Goal: Navigation & Orientation: Find specific page/section

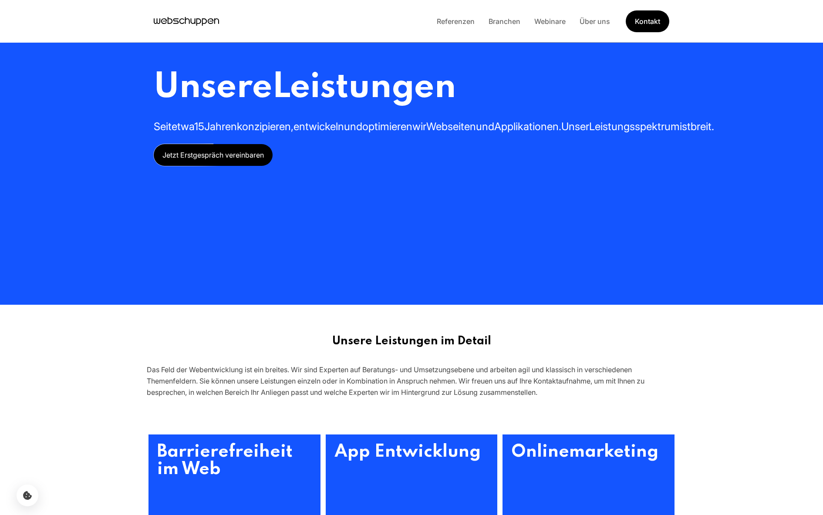
click at [458, 29] on div "Referenzen Branchen Webinare Über uns Kontakt" at bounding box center [549, 21] width 239 height 22
click at [458, 27] on div "Referenzen Branchen Webinare Über uns Kontakt" at bounding box center [549, 21] width 239 height 22
click at [458, 24] on link "Referenzen" at bounding box center [456, 21] width 52 height 9
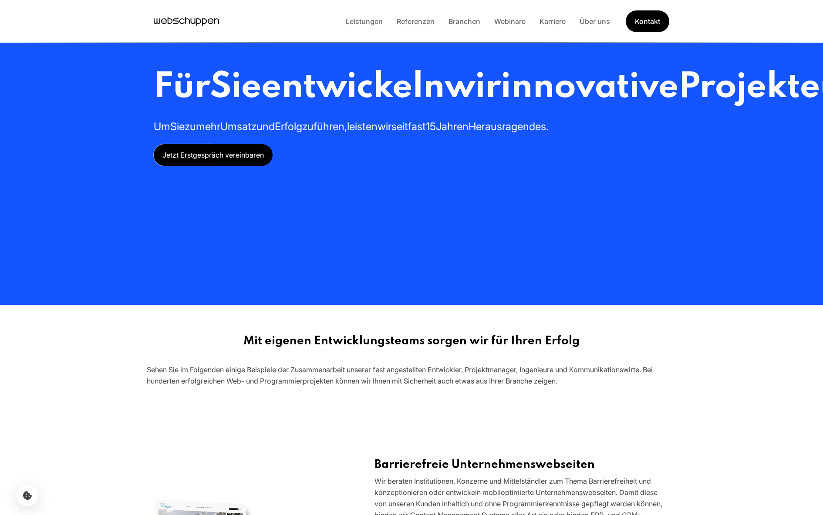
click at [360, 20] on link "Leistungen" at bounding box center [364, 21] width 51 height 9
click at [359, 21] on link "Leistungen" at bounding box center [364, 21] width 51 height 9
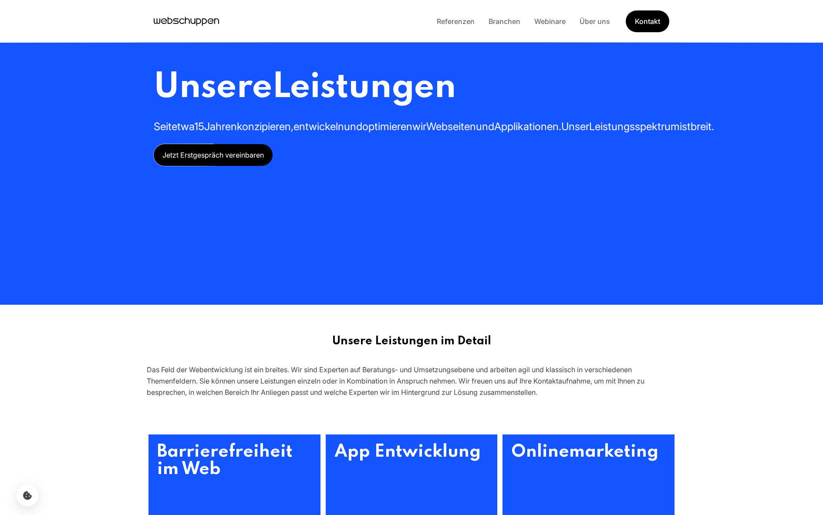
drag, startPoint x: 359, startPoint y: 21, endPoint x: 713, endPoint y: 24, distance: 353.9
click at [713, 24] on div "Referenzen Branchen Webinare Über uns Kontakt" at bounding box center [411, 21] width 823 height 43
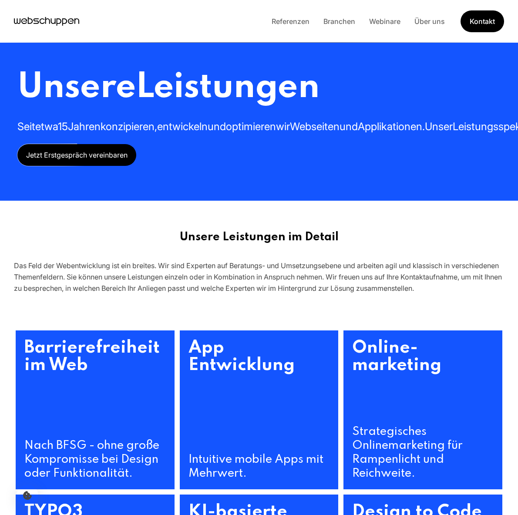
click at [339, 81] on h1 "Unsere Leistungen" at bounding box center [297, 87] width 560 height 43
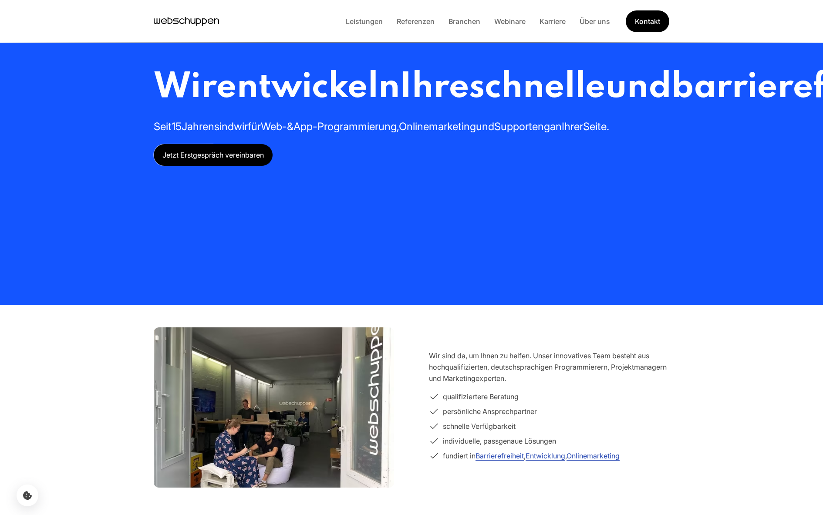
drag, startPoint x: 0, startPoint y: 0, endPoint x: 411, endPoint y: 21, distance: 411.5
click at [411, 21] on link "Referenzen" at bounding box center [416, 21] width 52 height 9
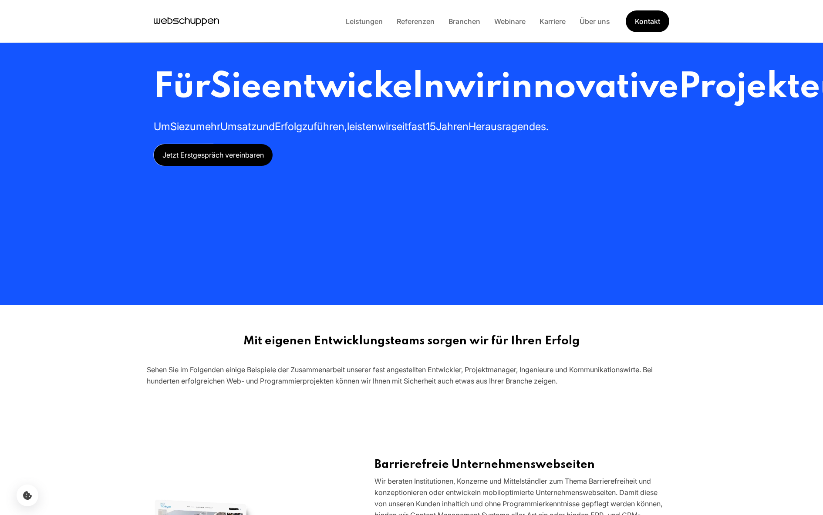
click at [368, 23] on link "Leistungen" at bounding box center [364, 21] width 51 height 9
